Goal: Transaction & Acquisition: Purchase product/service

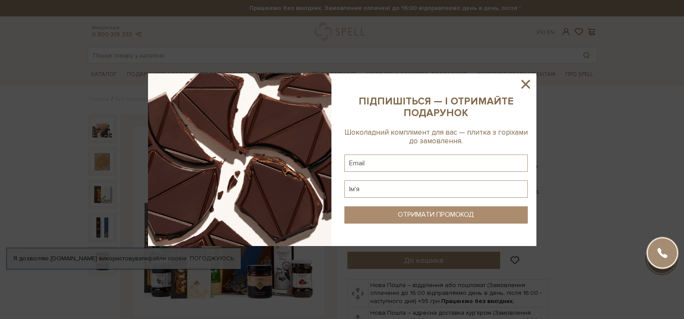
click at [526, 82] on icon at bounding box center [525, 84] width 15 height 15
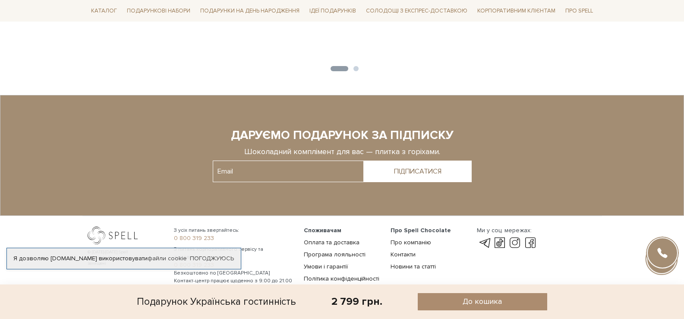
scroll to position [2379, 0]
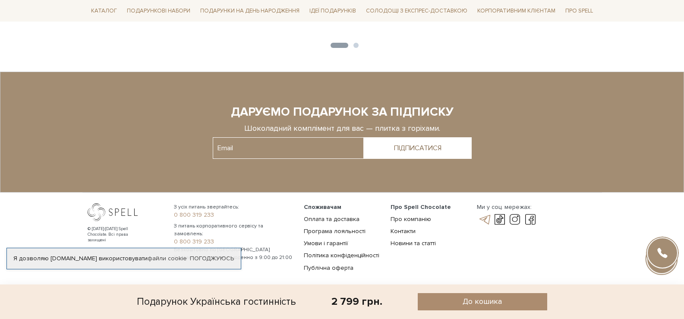
click at [486, 214] on link at bounding box center [484, 219] width 15 height 10
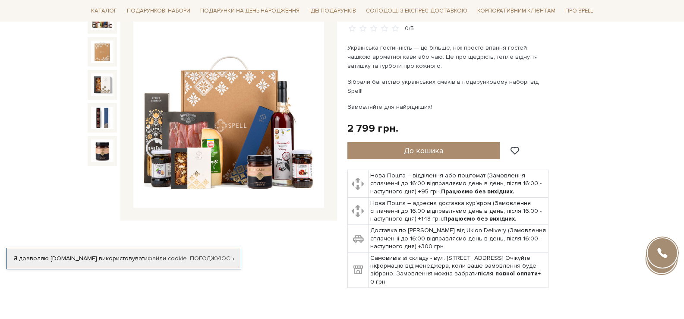
scroll to position [173, 0]
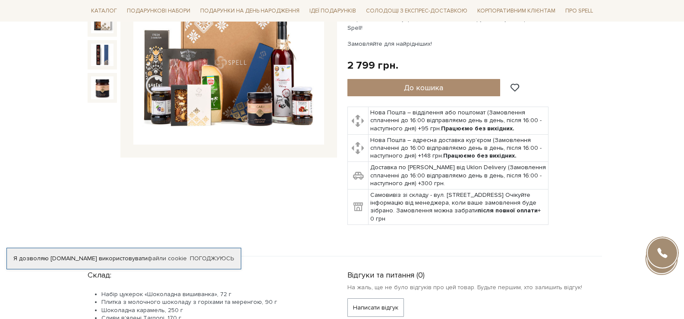
click at [659, 255] on div at bounding box center [662, 252] width 31 height 31
type input "[PHONE_NUMBER]____"
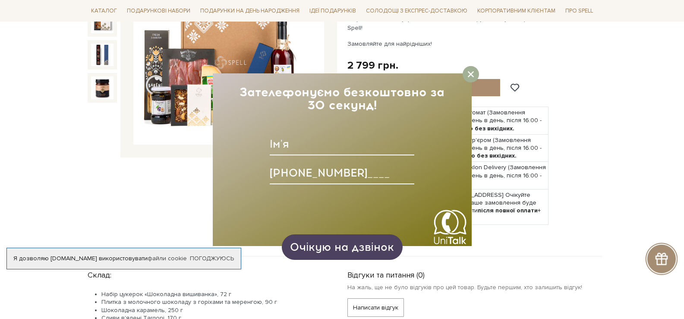
click at [337, 249] on span "Очікую на дзвінок" at bounding box center [342, 246] width 104 height 13
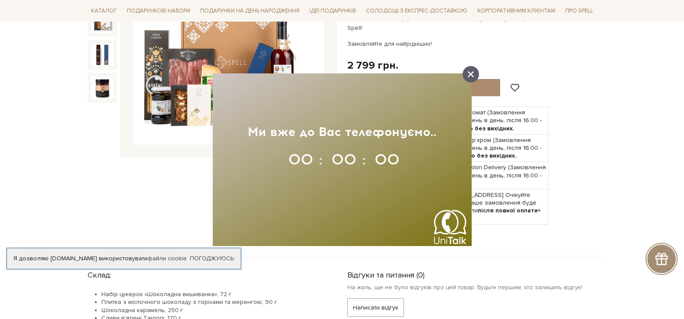
click at [468, 74] on icon at bounding box center [471, 74] width 6 height 6
